Goal: Find contact information: Find contact information

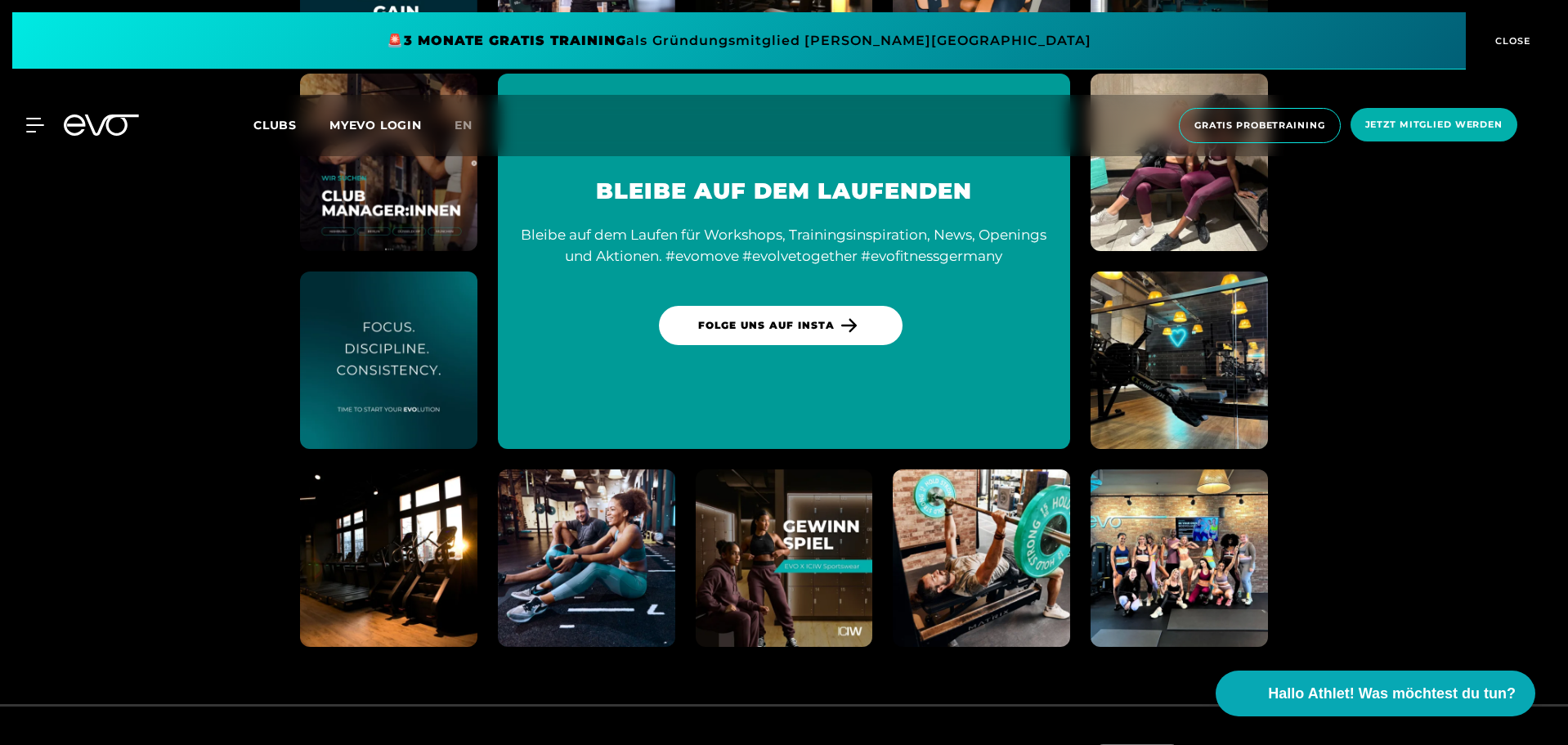
scroll to position [9310, 0]
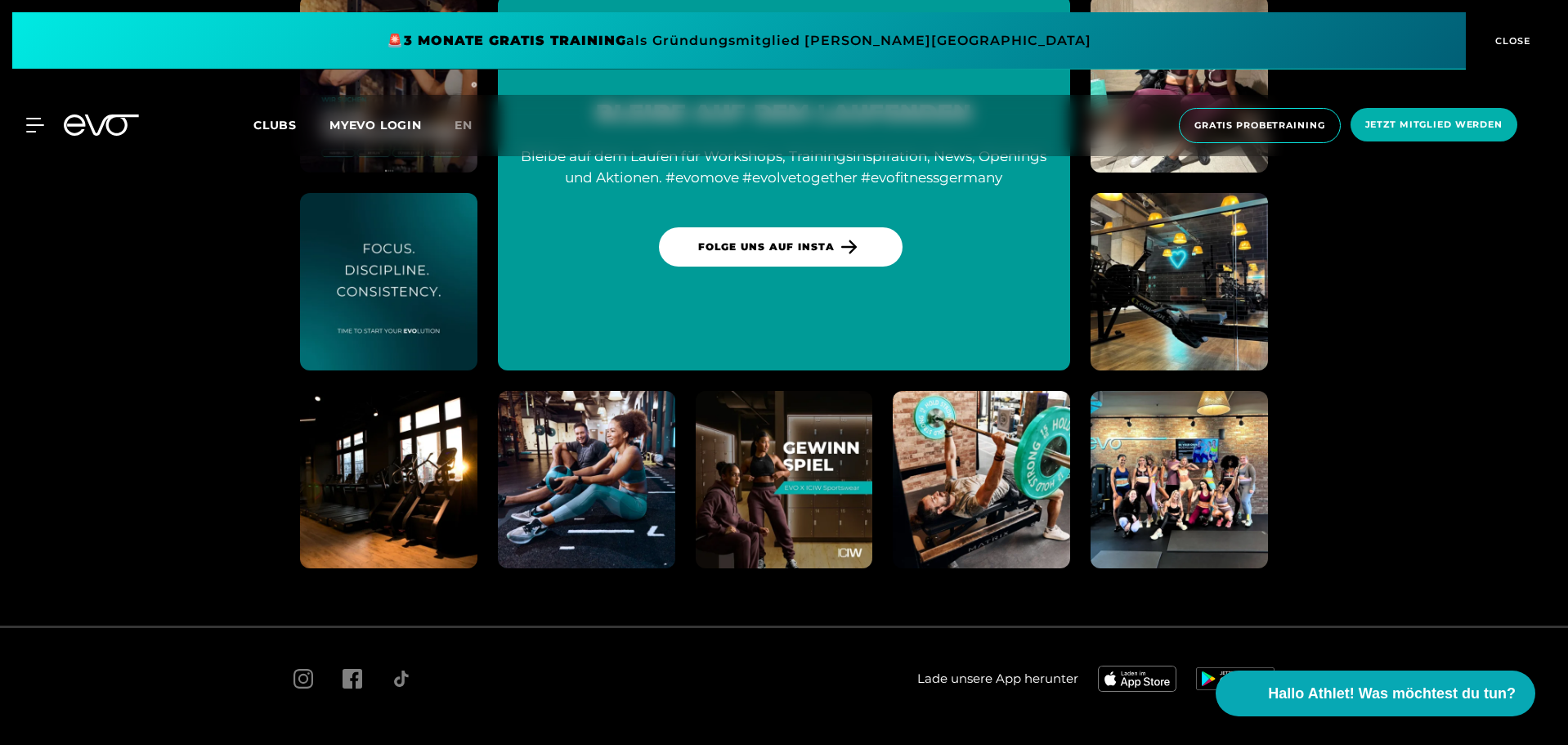
click at [468, 744] on span "Impressum" at bounding box center [477, 750] width 57 height 12
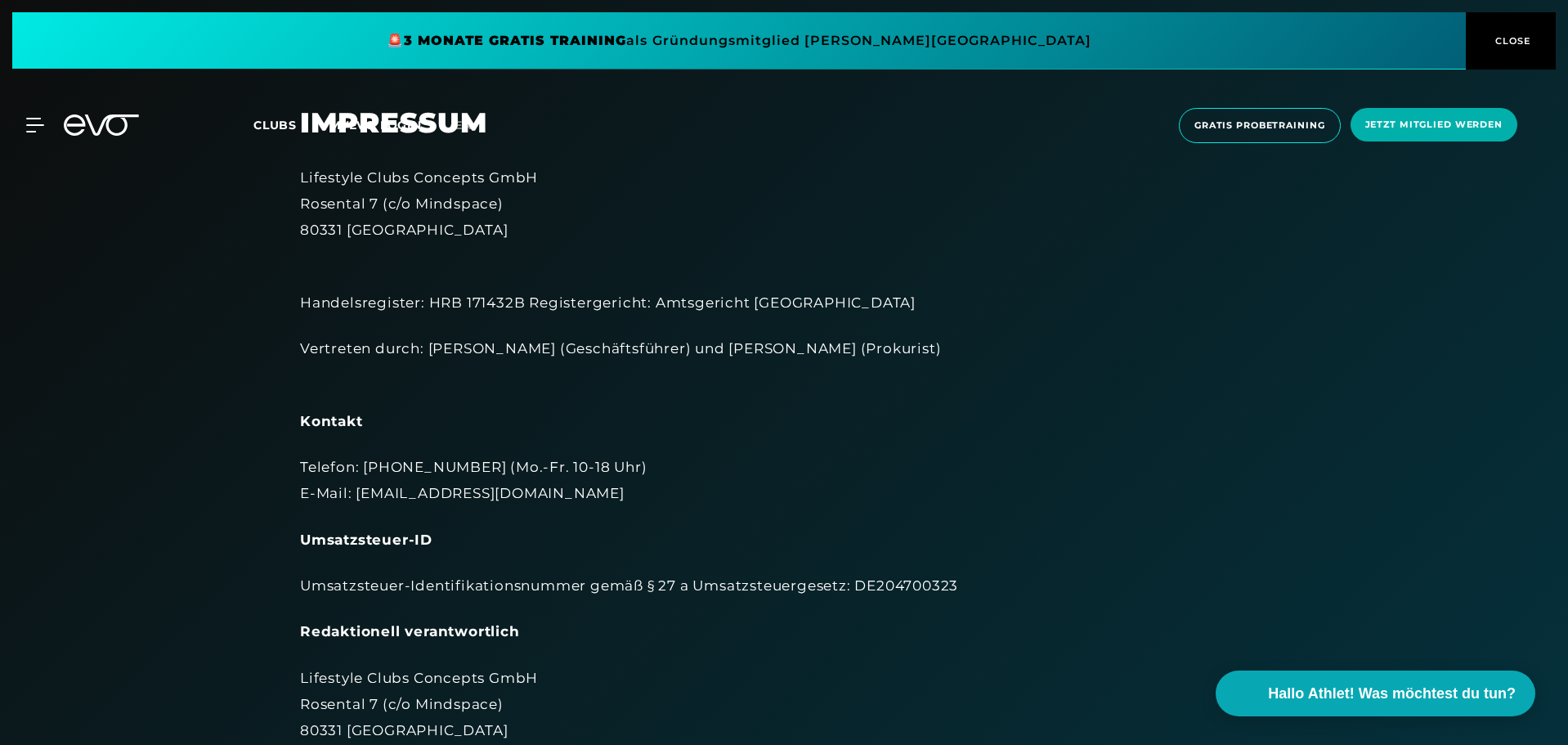
click at [1525, 36] on span "CLOSE" at bounding box center [1512, 41] width 40 height 15
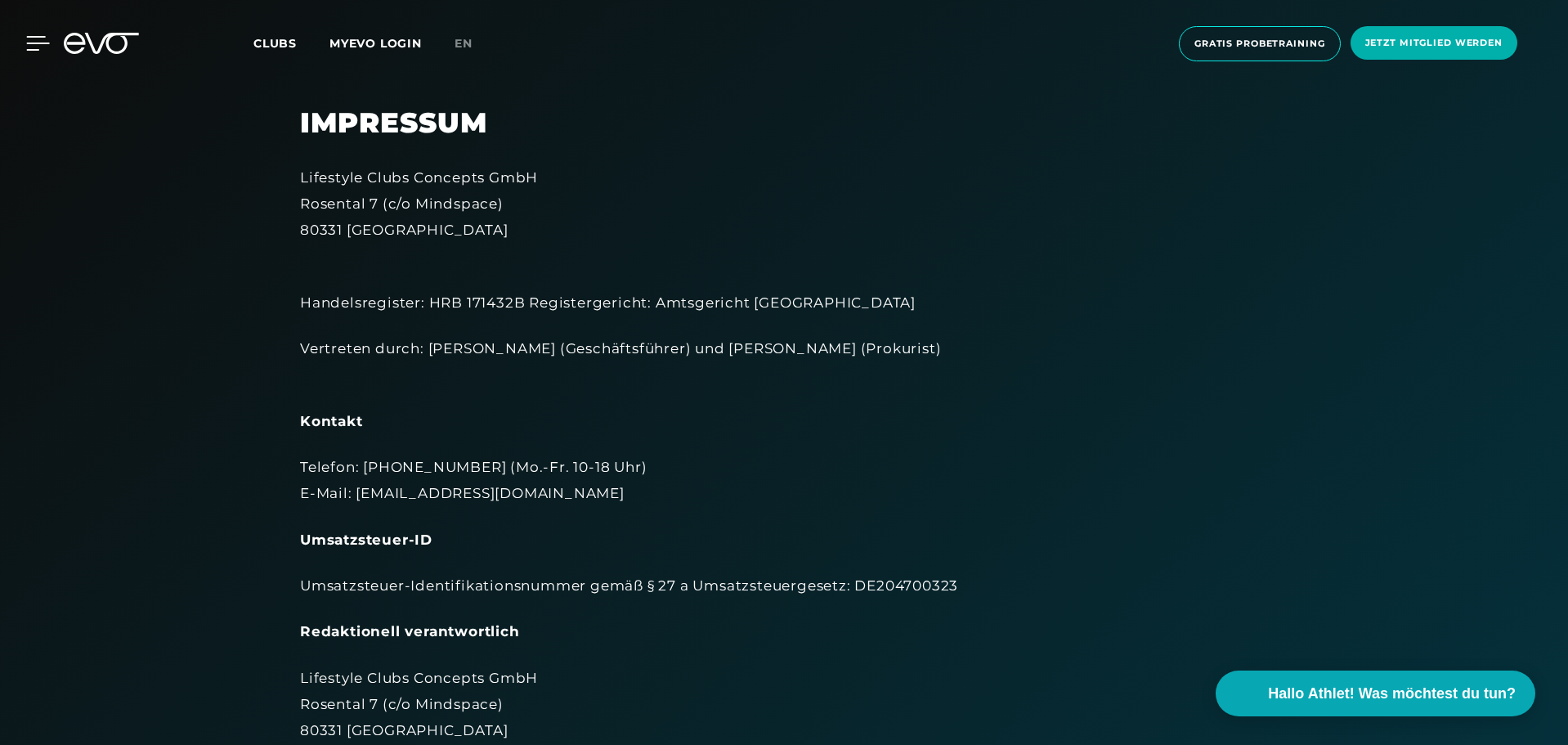
click at [28, 42] on icon at bounding box center [38, 43] width 24 height 15
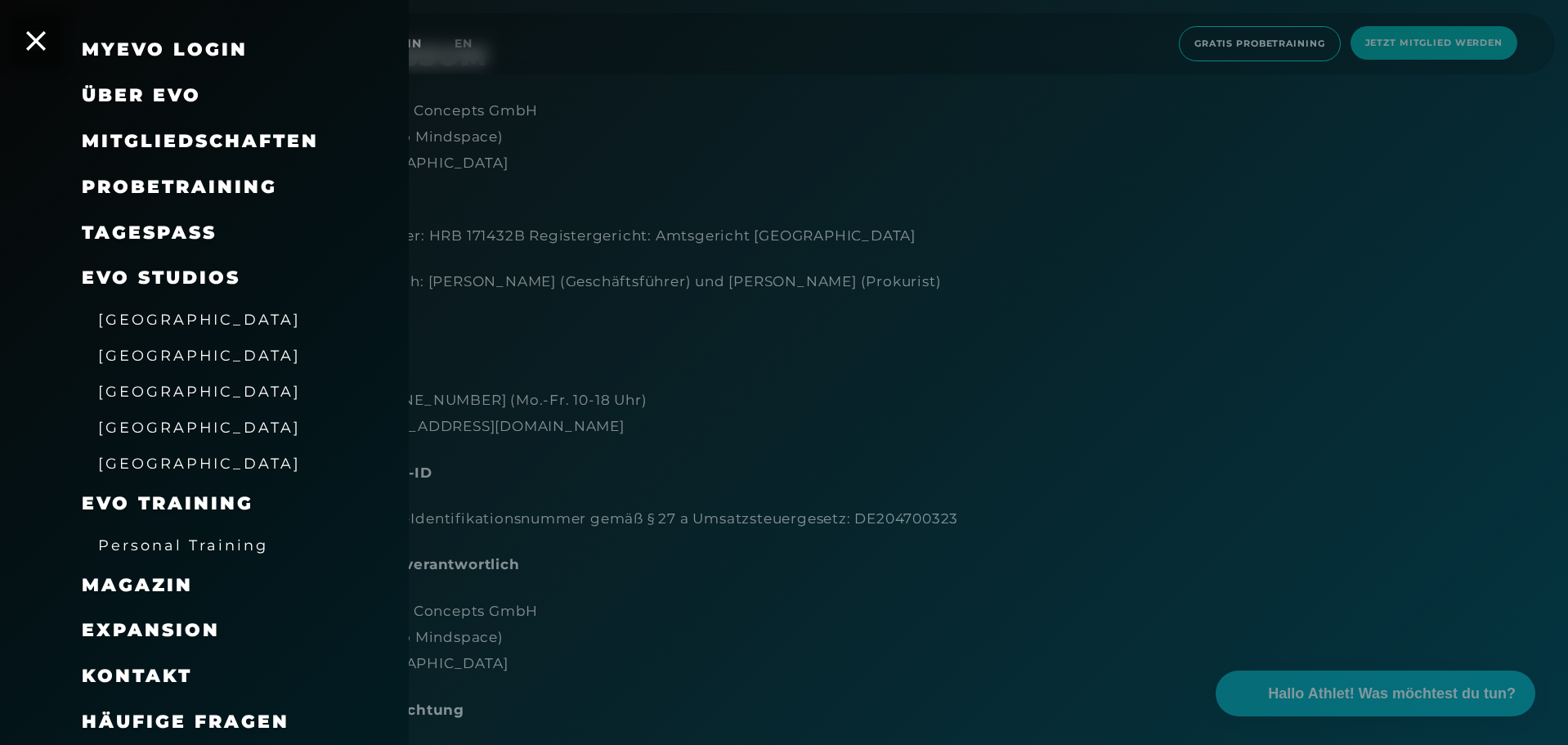
scroll to position [82, 0]
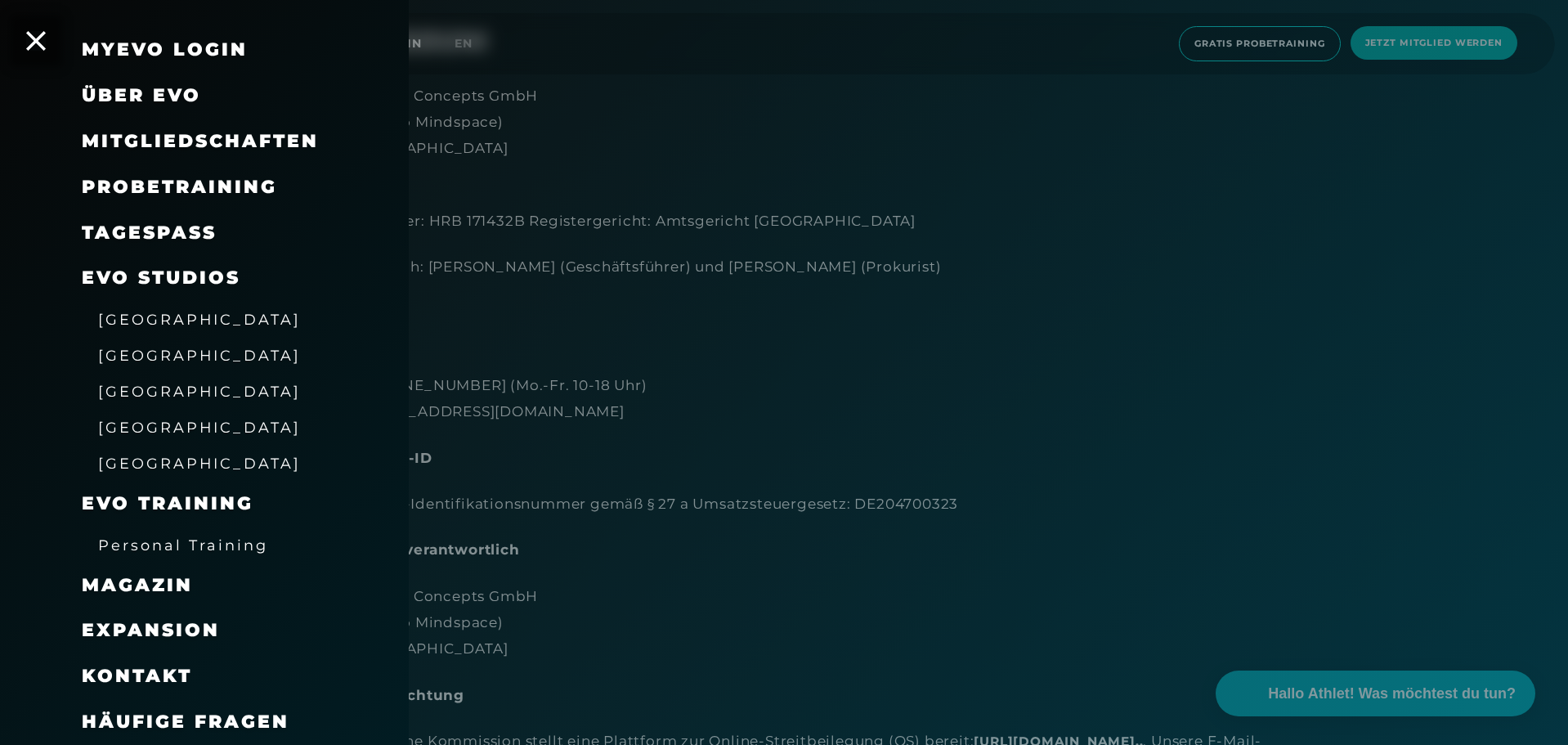
click at [898, 129] on div at bounding box center [784, 372] width 1568 height 745
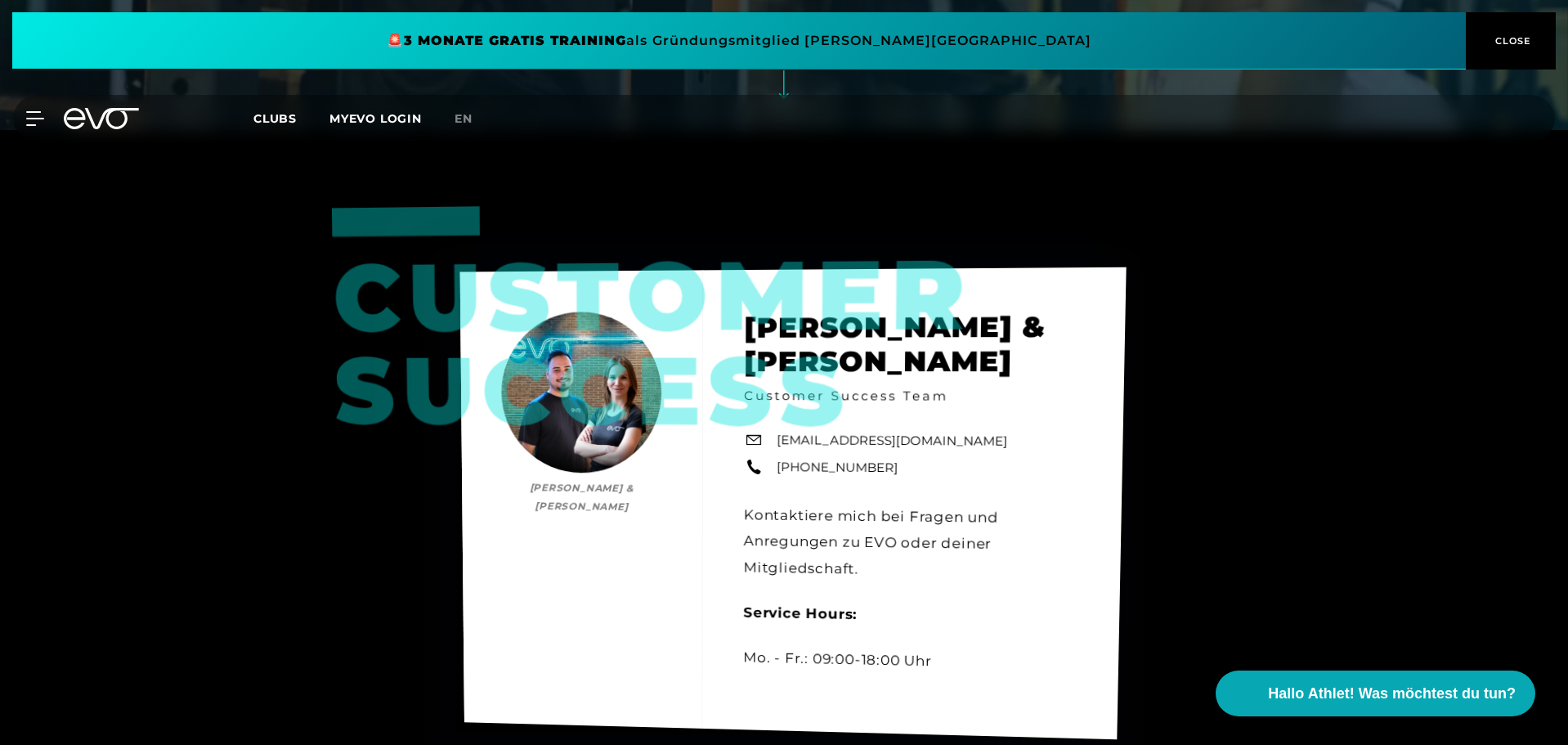
scroll to position [611, 0]
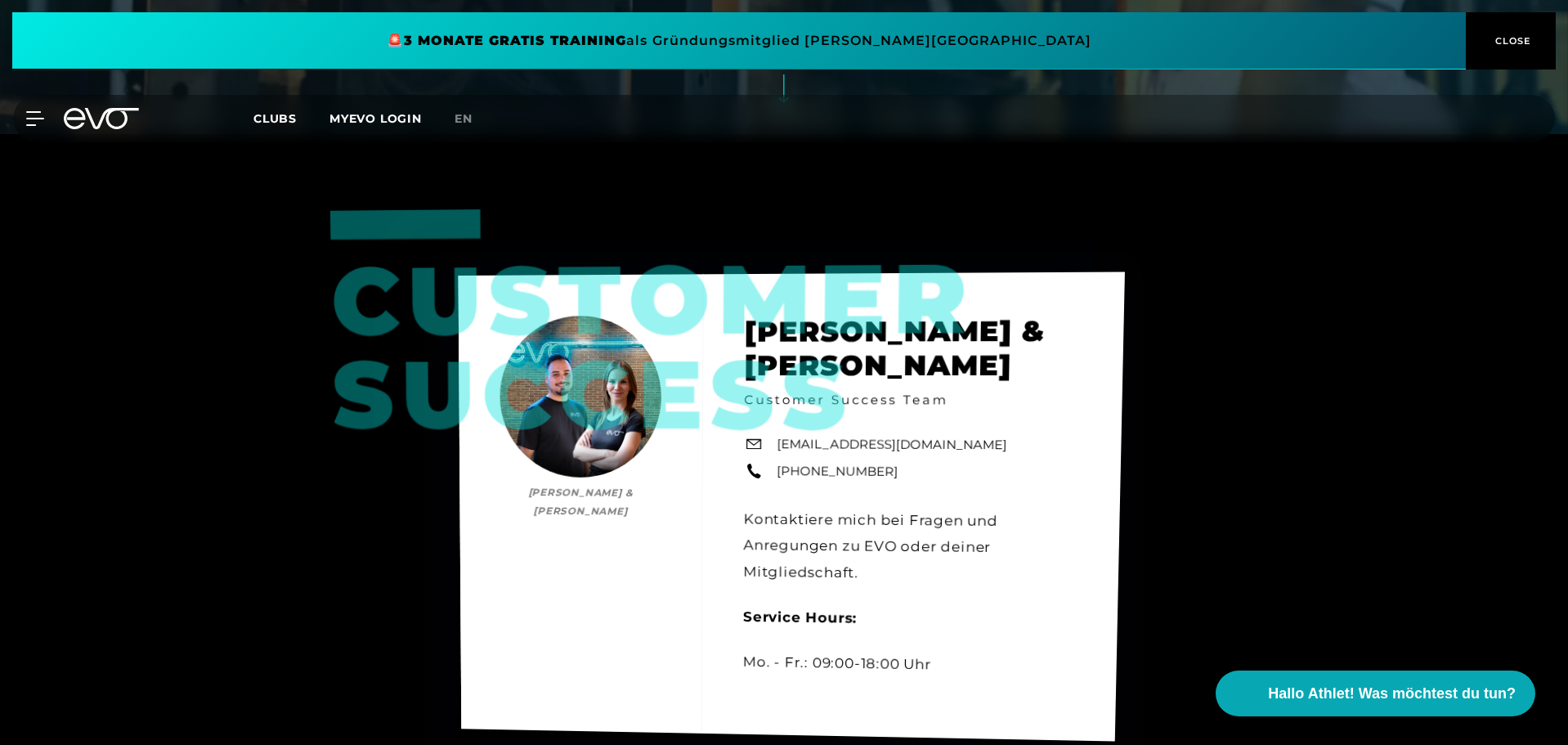
click at [865, 443] on div "Customer Success Bianca Schubert & Yunus Demir Bianca Schubert & Yunus Demir Cu…" at bounding box center [791, 507] width 666 height 470
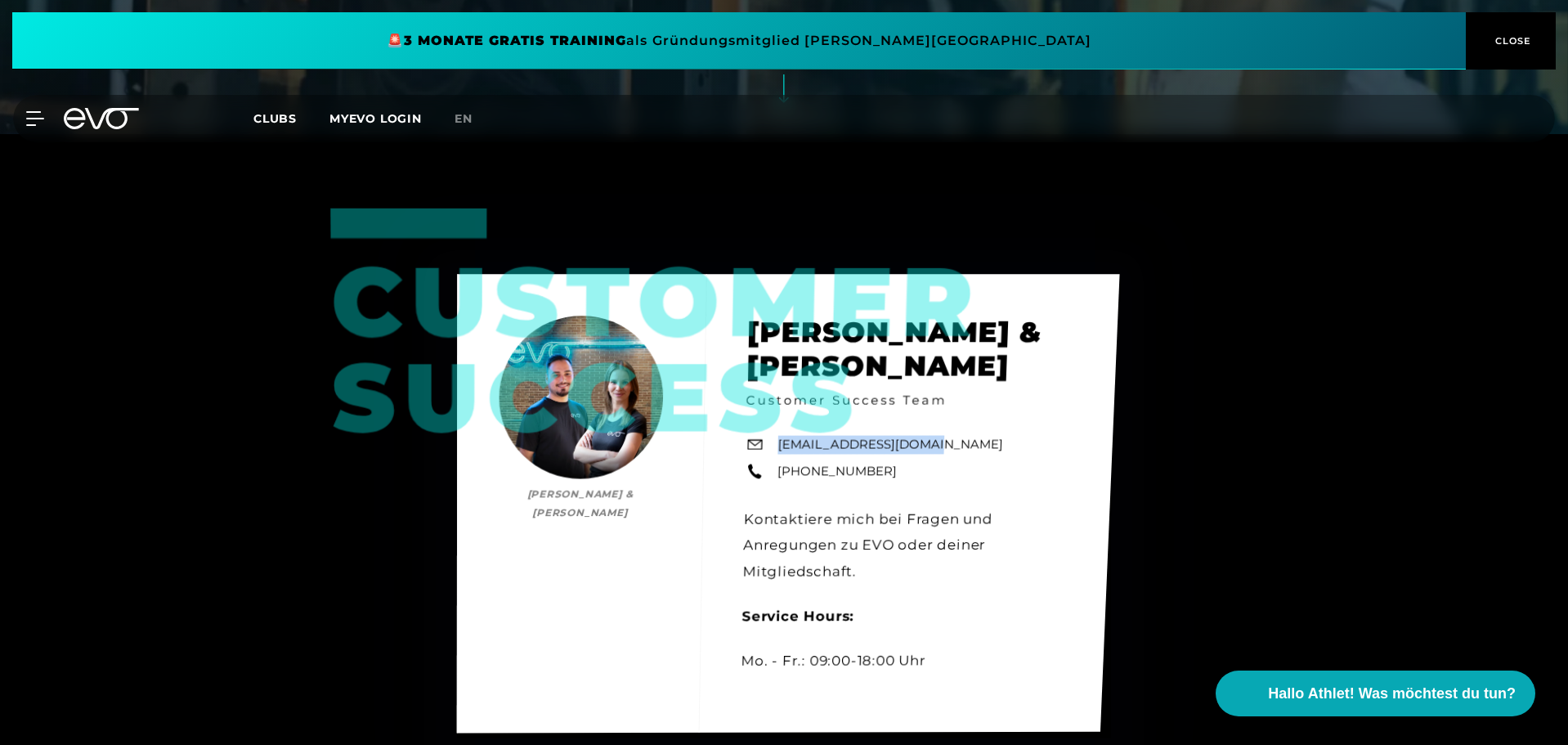
drag, startPoint x: 924, startPoint y: 446, endPoint x: 778, endPoint y: 439, distance: 146.2
click at [778, 439] on div "Customer Success Bianca Schubert & Yunus Demir Bianca Schubert & Yunus Demir Cu…" at bounding box center [788, 503] width 663 height 459
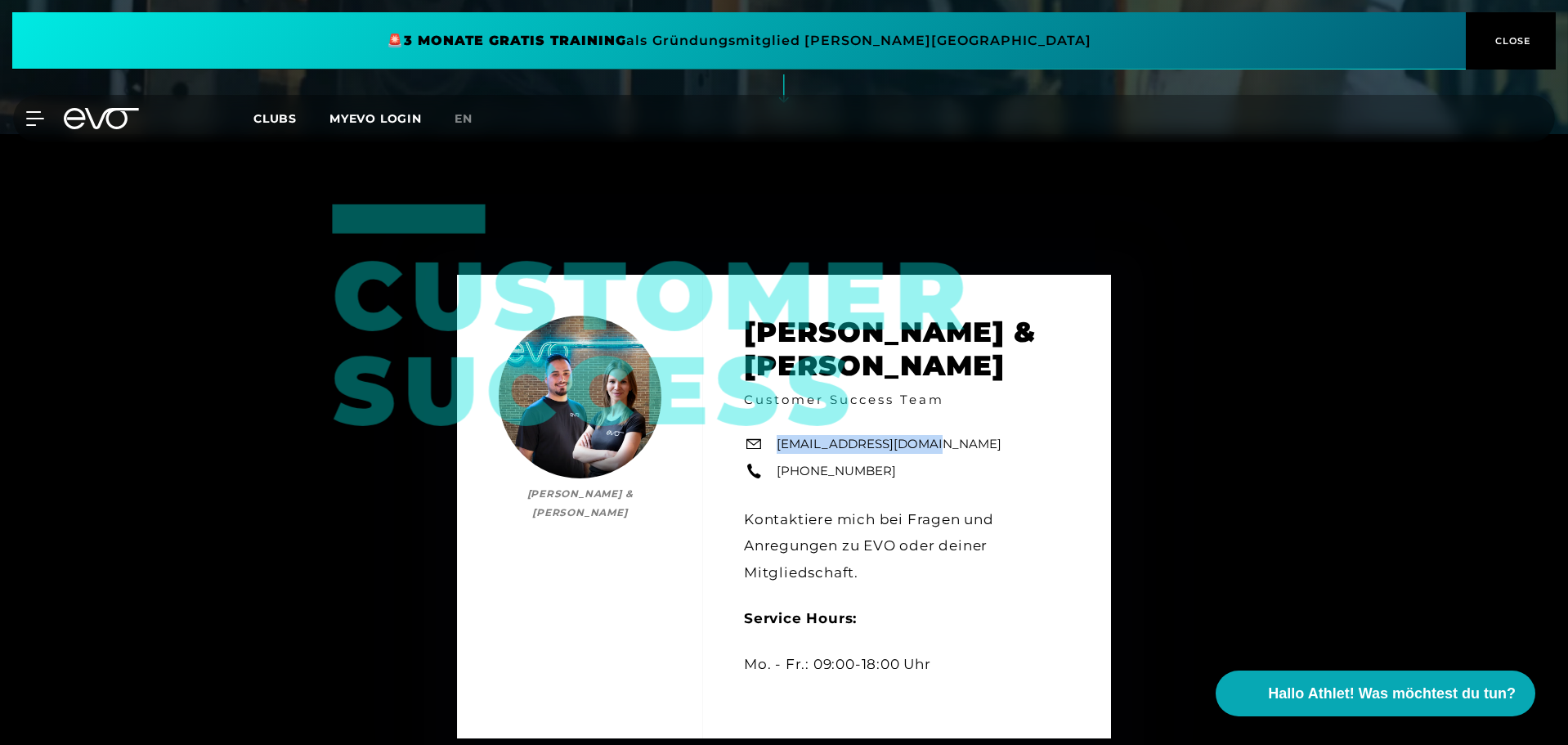
copy link "support@evofitness.de"
click at [1361, 191] on div "Customer Success Bianca Schubert & Yunus Demir Bianca Schubert & Yunus Demir Cu…" at bounding box center [784, 507] width 1568 height 745
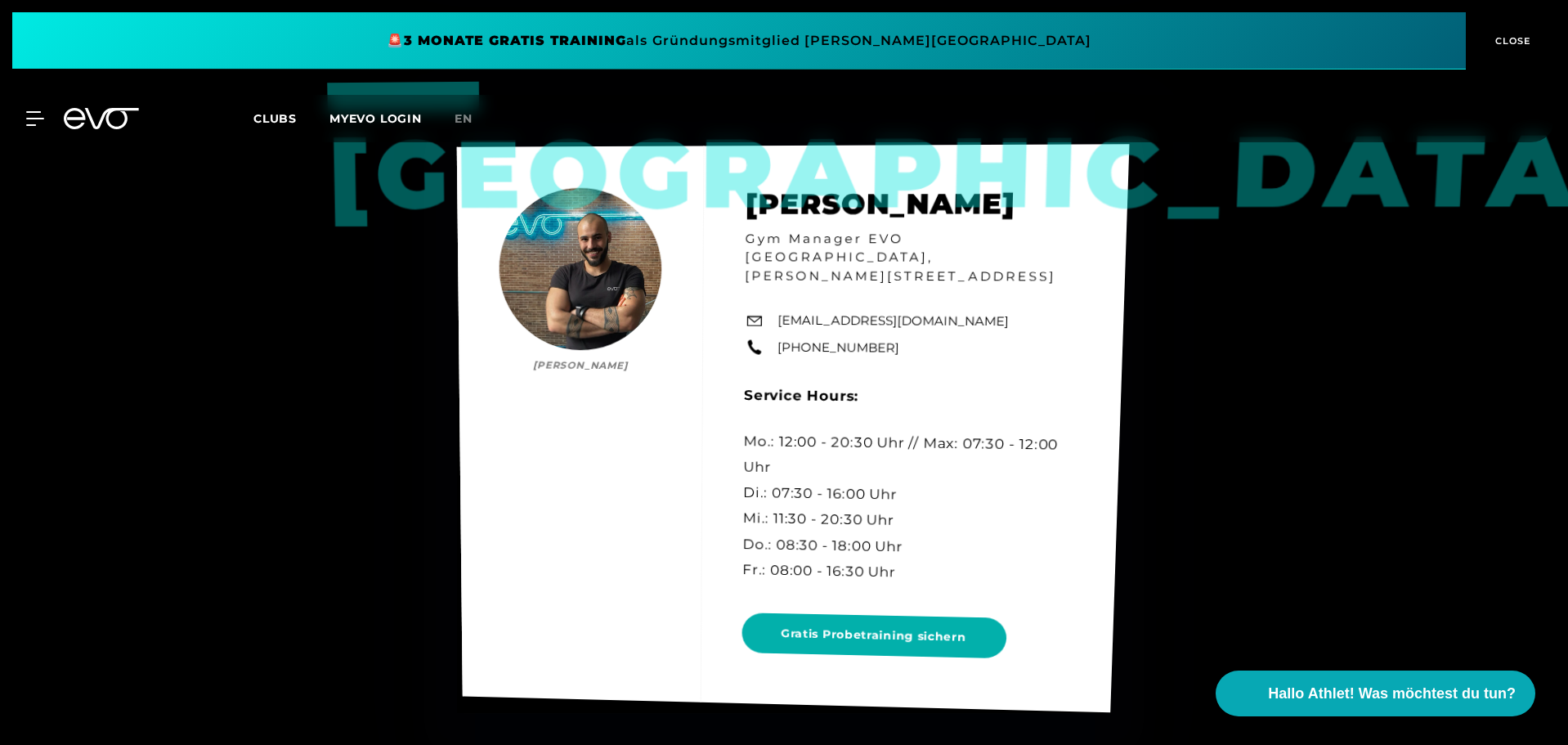
scroll to position [4536, 0]
